Goal: Transaction & Acquisition: Purchase product/service

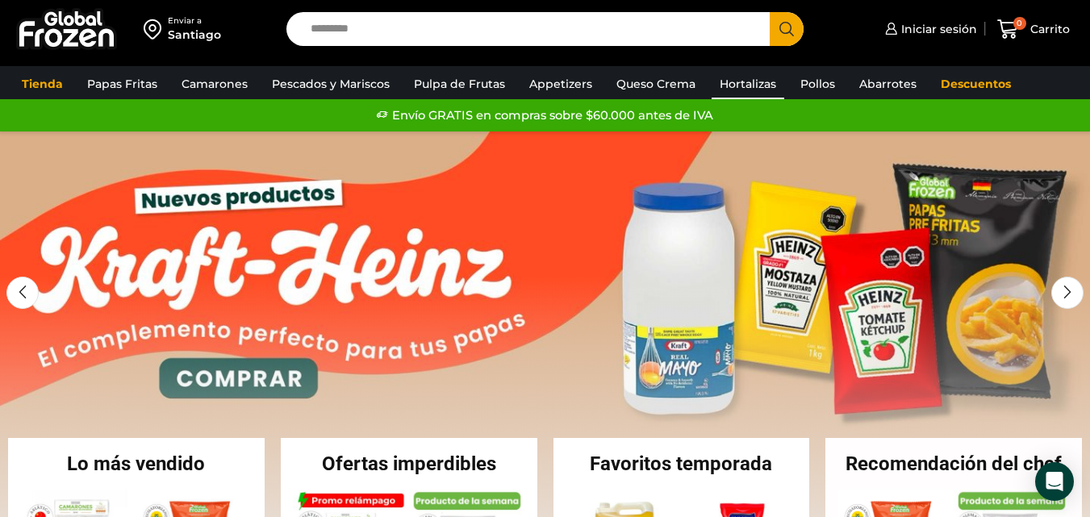
click at [739, 80] on link "Hortalizas" at bounding box center [747, 84] width 73 height 31
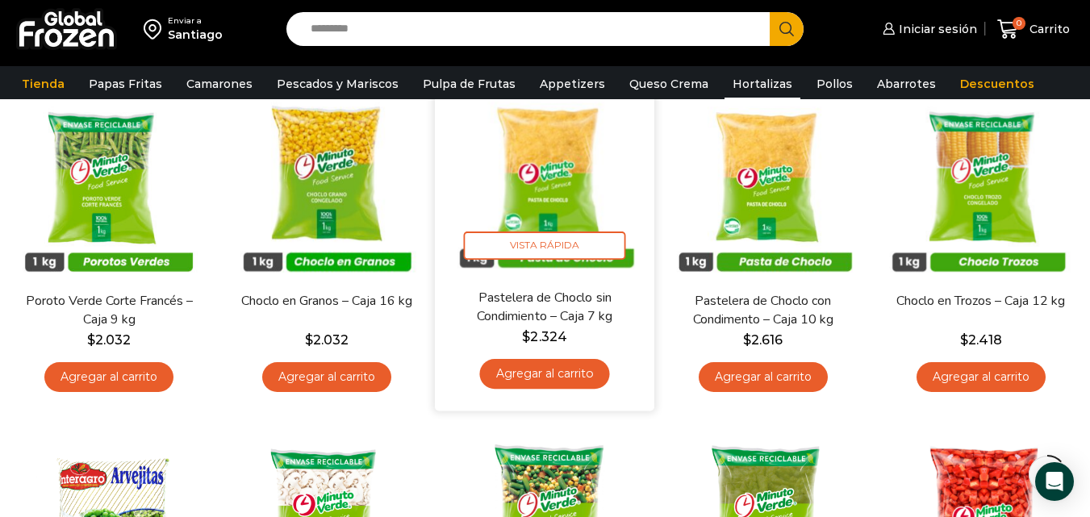
click at [548, 211] on img at bounding box center [545, 178] width 195 height 195
